Goal: Find specific page/section: Find specific page/section

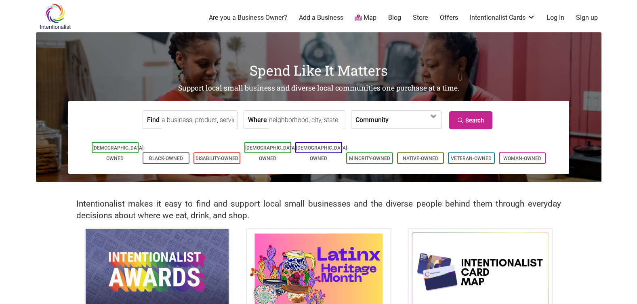
click at [192, 122] on input "Find" at bounding box center [199, 120] width 74 height 18
click at [317, 117] on input "Where" at bounding box center [306, 120] width 74 height 18
type input "[PERSON_NAME][GEOGRAPHIC_DATA]"
click at [426, 111] on span at bounding box center [415, 119] width 52 height 17
click at [425, 110] on div "Community [DEMOGRAPHIC_DATA]-Owned Black-Owned Disability-Owned Family-Owned [D…" at bounding box center [396, 119] width 90 height 18
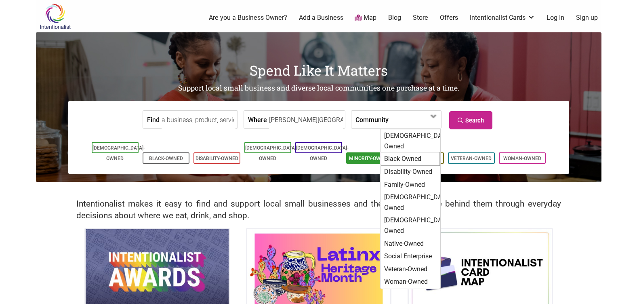
click at [393, 152] on div "Black-Owned" at bounding box center [410, 159] width 59 height 14
click at [392, 152] on li "Minority-Owned" at bounding box center [369, 157] width 47 height 11
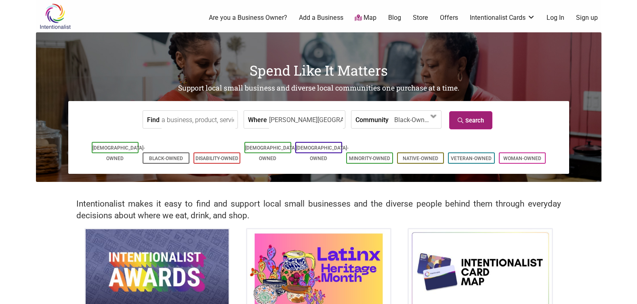
drag, startPoint x: 392, startPoint y: 149, endPoint x: 469, endPoint y: 118, distance: 83.5
click at [469, 118] on link "Search" at bounding box center [470, 120] width 43 height 18
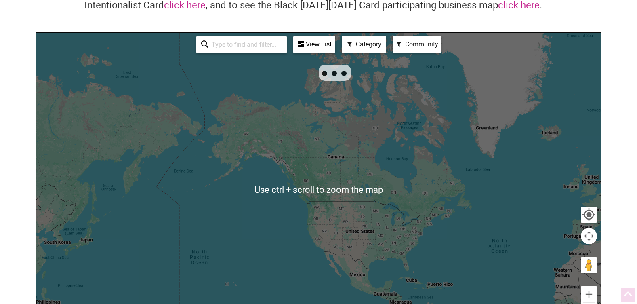
scroll to position [81, 0]
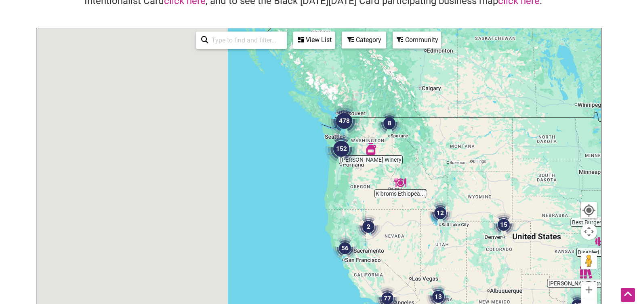
drag, startPoint x: 87, startPoint y: 101, endPoint x: 348, endPoint y: 175, distance: 271.2
click at [348, 175] on div at bounding box center [318, 185] width 565 height 314
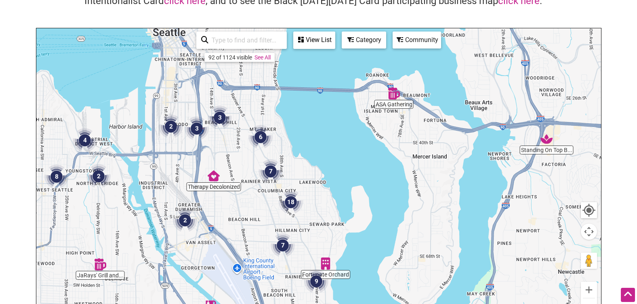
drag, startPoint x: 328, startPoint y: 102, endPoint x: 401, endPoint y: 116, distance: 74.5
click at [337, 139] on div at bounding box center [318, 185] width 565 height 314
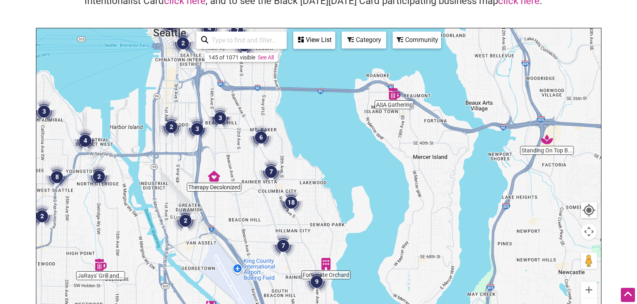
click at [392, 93] on img "ASA Gathering" at bounding box center [394, 94] width 12 height 12
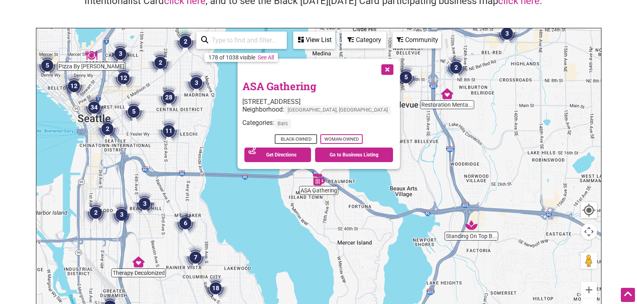
click at [380, 66] on button "Close" at bounding box center [386, 69] width 20 height 20
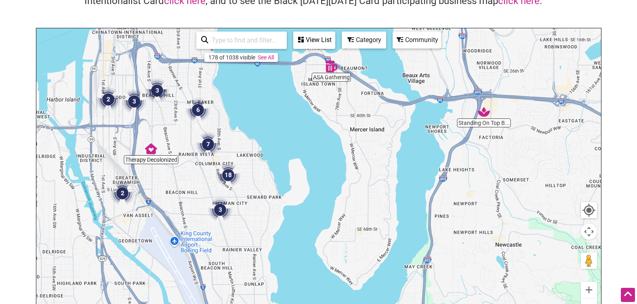
drag, startPoint x: 333, startPoint y: 233, endPoint x: 350, endPoint y: 112, distance: 122.8
click at [346, 115] on div "To navigate, press the arrow keys." at bounding box center [318, 185] width 565 height 314
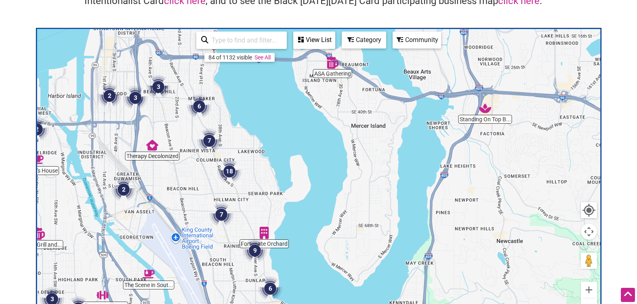
click at [318, 40] on div "View List" at bounding box center [314, 39] width 40 height 15
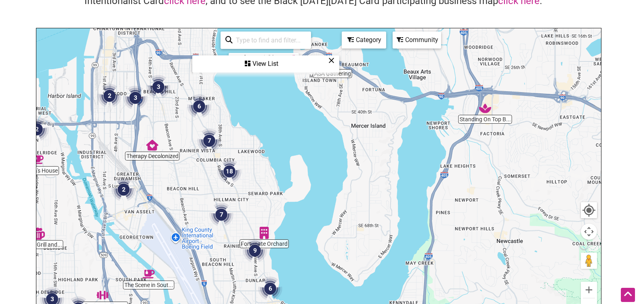
click at [276, 72] on div "View List Sorry...nothing found." at bounding box center [265, 63] width 147 height 17
click at [269, 65] on div "View List" at bounding box center [265, 63] width 145 height 15
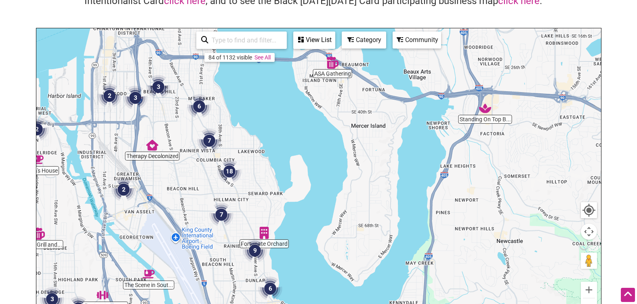
click at [263, 58] on link "See All" at bounding box center [262, 57] width 16 height 6
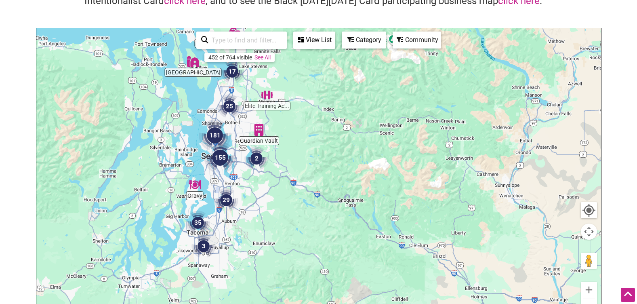
drag, startPoint x: 88, startPoint y: 179, endPoint x: 277, endPoint y: 188, distance: 188.9
click at [277, 188] on div "To navigate, press the arrow keys." at bounding box center [318, 185] width 565 height 314
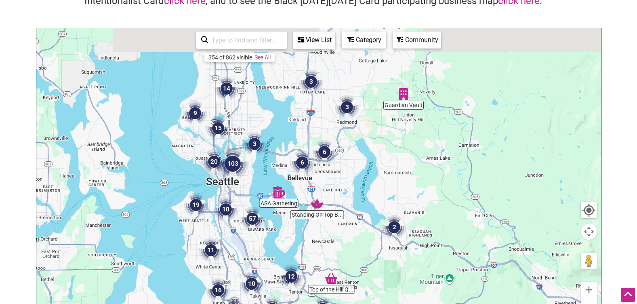
drag, startPoint x: 271, startPoint y: 123, endPoint x: 325, endPoint y: 185, distance: 82.8
click at [325, 187] on div "To navigate, press the arrow keys." at bounding box center [318, 185] width 565 height 314
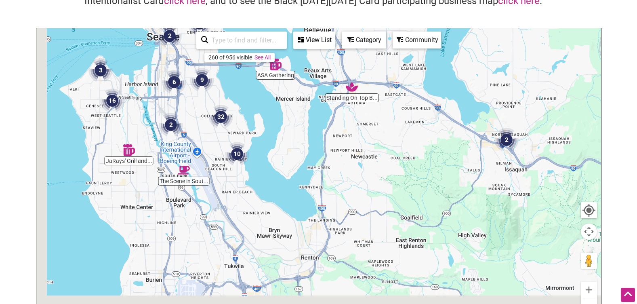
drag, startPoint x: 221, startPoint y: 228, endPoint x: 272, endPoint y: 64, distance: 171.8
click at [272, 64] on img "ASA Gathering" at bounding box center [275, 64] width 12 height 12
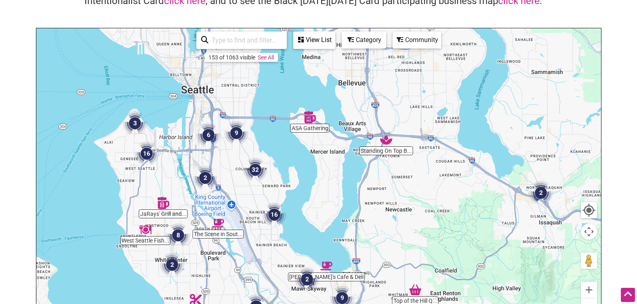
drag, startPoint x: 282, startPoint y: 101, endPoint x: 299, endPoint y: 145, distance: 47.3
click at [303, 179] on div "To navigate, press the arrow keys." at bounding box center [318, 185] width 565 height 314
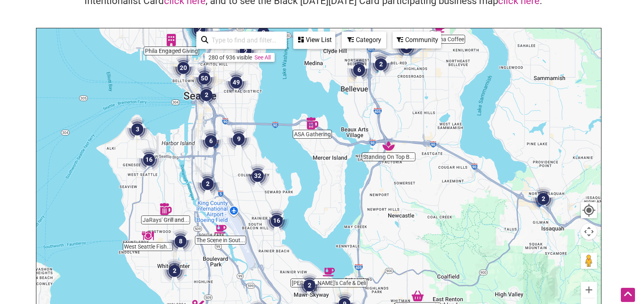
click at [435, 41] on div "Community" at bounding box center [416, 39] width 47 height 15
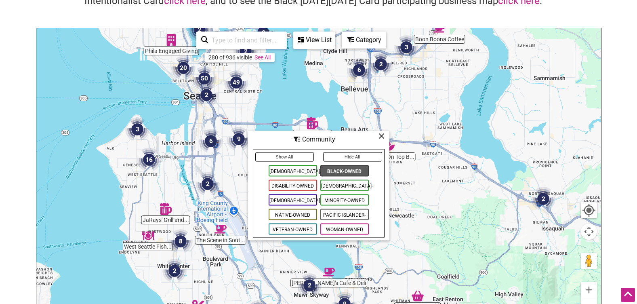
click at [351, 168] on span "Black-Owned" at bounding box center [344, 170] width 48 height 11
click at [301, 156] on button "Show All" at bounding box center [284, 156] width 59 height 9
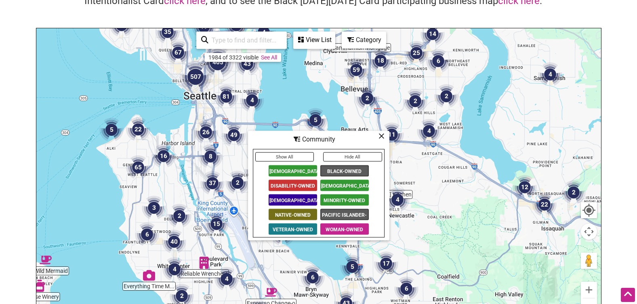
click at [382, 136] on icon at bounding box center [382, 136] width 6 height 0
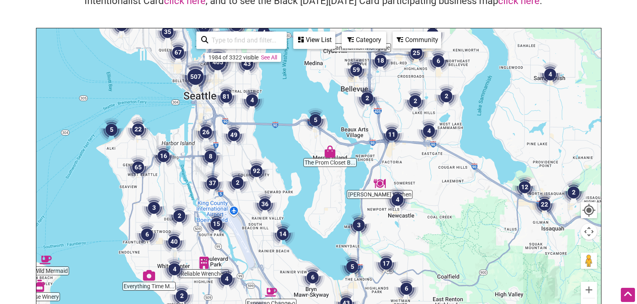
click at [320, 121] on img "5" at bounding box center [315, 120] width 24 height 24
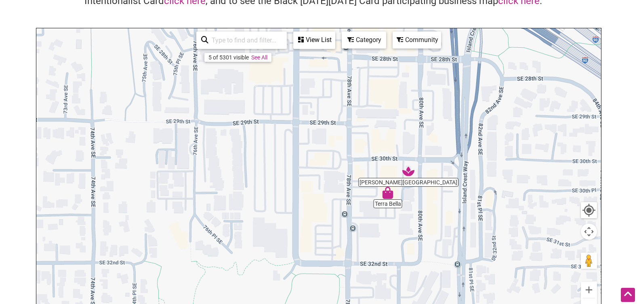
drag, startPoint x: 398, startPoint y: 264, endPoint x: 352, endPoint y: 140, distance: 131.9
click at [352, 140] on div "To navigate, press the arrow keys." at bounding box center [318, 185] width 565 height 314
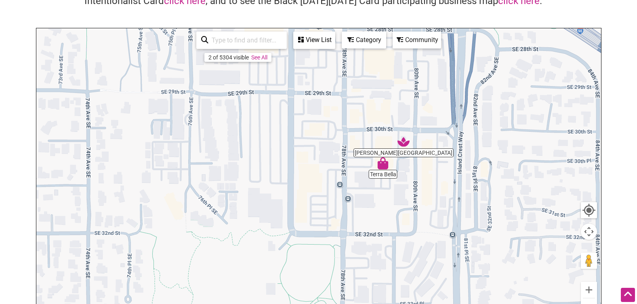
click at [386, 170] on div "To navigate, press the arrow keys." at bounding box center [318, 185] width 565 height 314
click at [387, 167] on img "Terra Bella" at bounding box center [383, 163] width 12 height 12
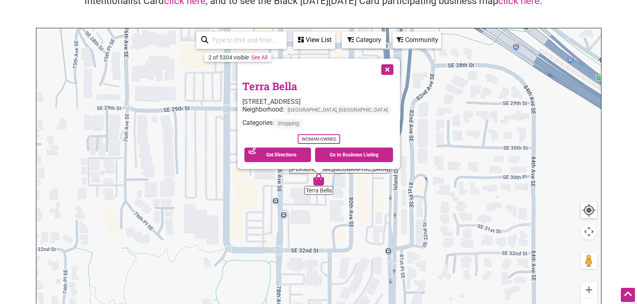
click at [377, 73] on button "Close" at bounding box center [386, 69] width 20 height 20
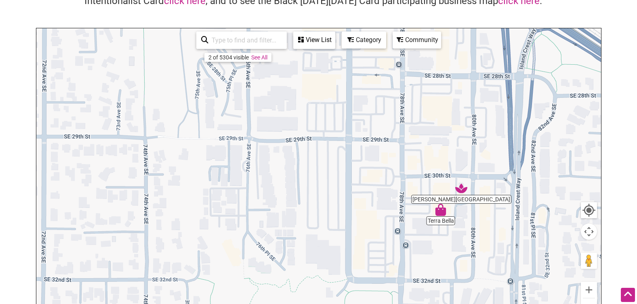
drag, startPoint x: 258, startPoint y: 159, endPoint x: 380, endPoint y: 189, distance: 125.5
click at [380, 189] on div "To navigate, press the arrow keys." at bounding box center [318, 185] width 565 height 314
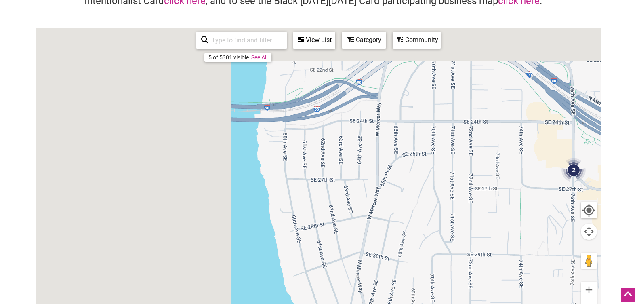
drag, startPoint x: 262, startPoint y: 134, endPoint x: 447, endPoint y: 228, distance: 207.6
click at [555, 237] on div "To navigate, press the arrow keys." at bounding box center [318, 185] width 565 height 314
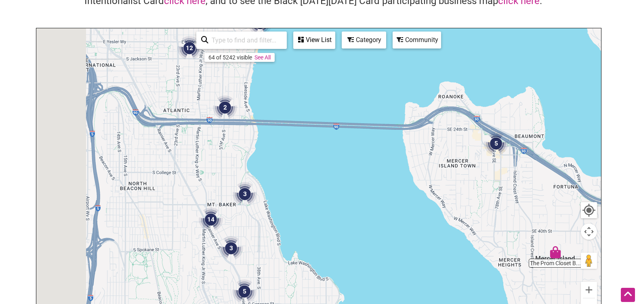
drag, startPoint x: 124, startPoint y: 193, endPoint x: 322, endPoint y: 132, distance: 207.5
click at [322, 132] on div "To navigate, press the arrow keys." at bounding box center [318, 185] width 565 height 314
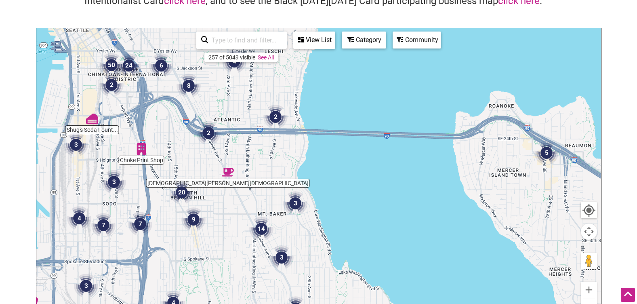
drag, startPoint x: 447, startPoint y: 124, endPoint x: 376, endPoint y: 168, distance: 83.3
click at [418, 170] on div "To navigate, press the arrow keys." at bounding box center [318, 185] width 565 height 314
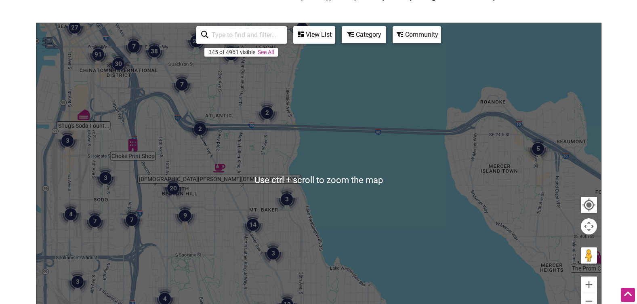
scroll to position [121, 0]
